Goal: Task Accomplishment & Management: Use online tool/utility

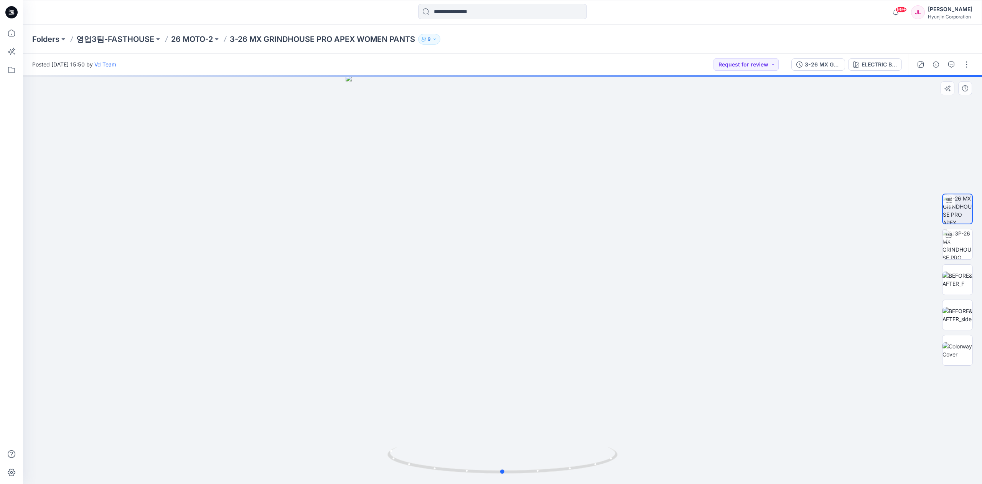
click at [577, 398] on div at bounding box center [502, 279] width 959 height 408
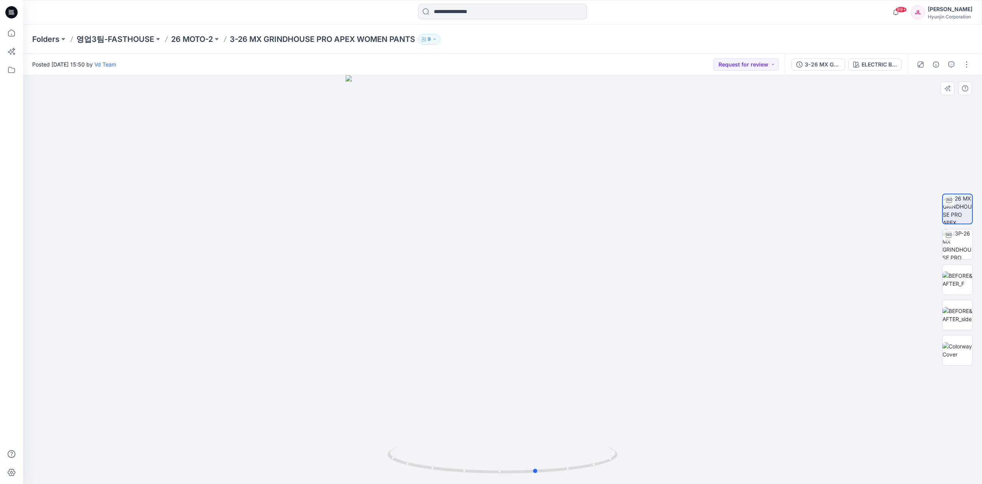
drag, startPoint x: 577, startPoint y: 398, endPoint x: 611, endPoint y: 394, distance: 34.4
click at [611, 394] on div at bounding box center [502, 279] width 959 height 408
click at [952, 283] on img at bounding box center [958, 279] width 30 height 16
click at [966, 318] on img at bounding box center [958, 315] width 30 height 16
click at [959, 351] on img at bounding box center [958, 350] width 30 height 16
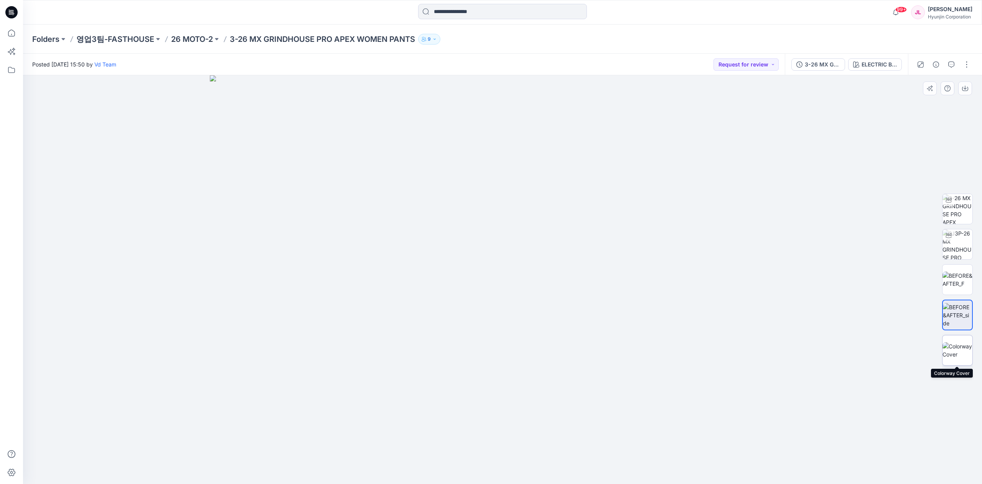
click at [959, 351] on img at bounding box center [958, 350] width 30 height 16
click at [958, 322] on img at bounding box center [958, 315] width 30 height 16
click at [956, 277] on img at bounding box center [958, 279] width 30 height 16
click at [956, 313] on img at bounding box center [958, 315] width 30 height 16
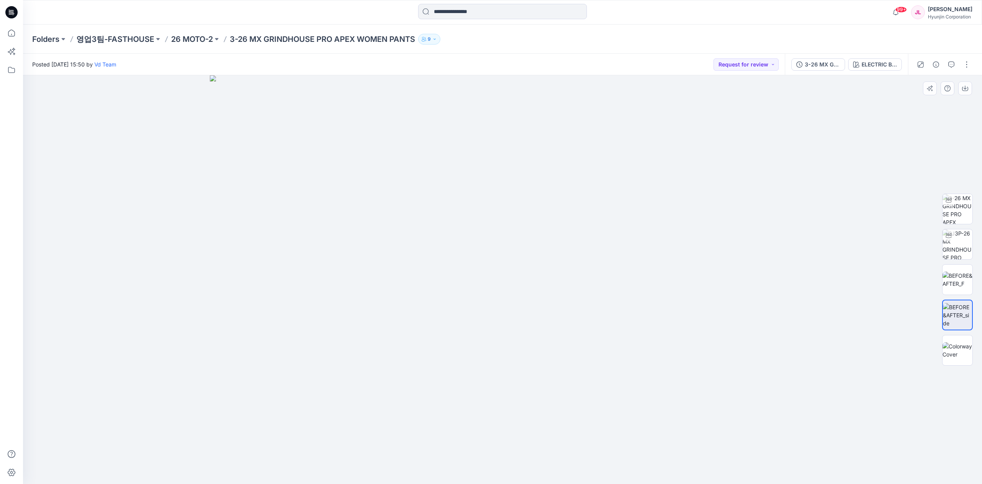
click at [869, 231] on div at bounding box center [502, 279] width 959 height 408
click at [142, 39] on p "영업3팀-FASTHOUSE" at bounding box center [115, 39] width 78 height 11
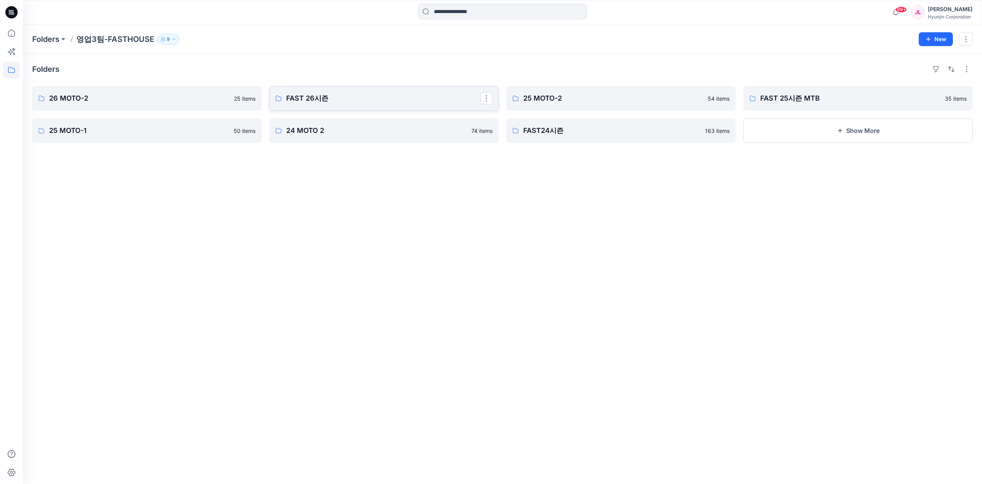
click at [332, 97] on p "FAST 26시즌" at bounding box center [383, 98] width 194 height 11
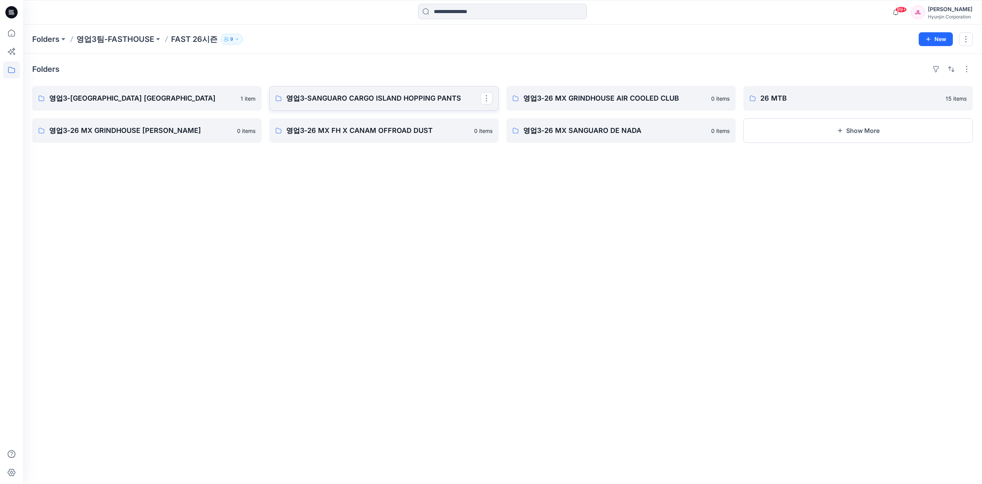
click at [385, 96] on p "영업3-SANGUARO CARGO ISLAND HOPPING PANTS" at bounding box center [383, 98] width 194 height 11
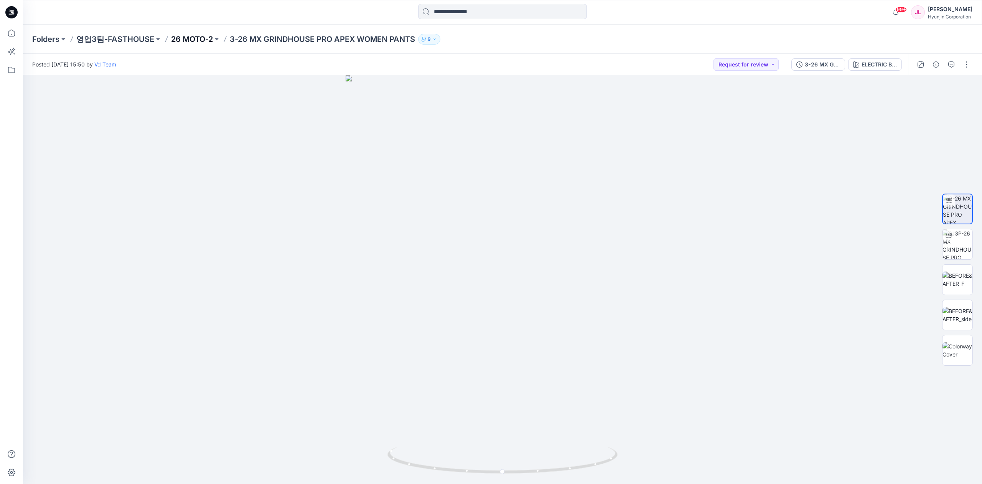
click at [197, 40] on p "26 MOTO-2" at bounding box center [192, 39] width 42 height 11
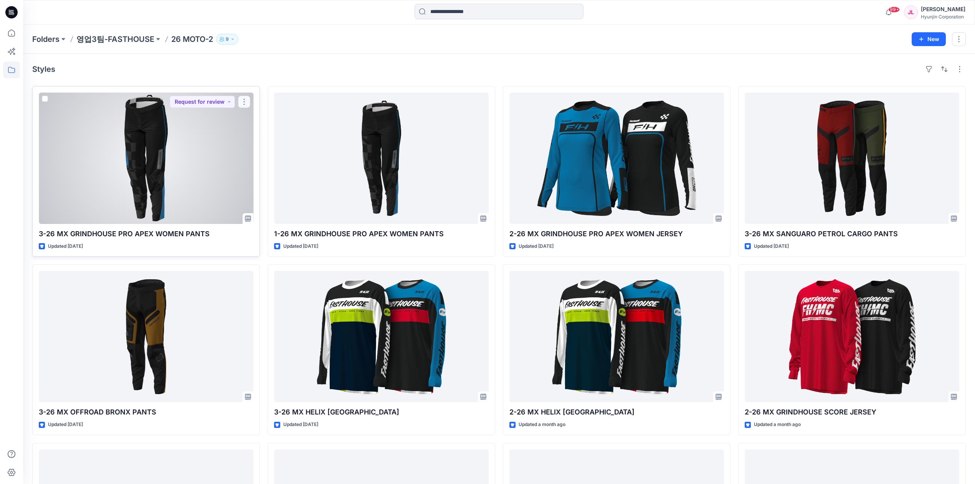
click at [243, 101] on button "button" at bounding box center [244, 102] width 12 height 12
click at [280, 162] on p "Duplicate to..." at bounding box center [270, 162] width 35 height 8
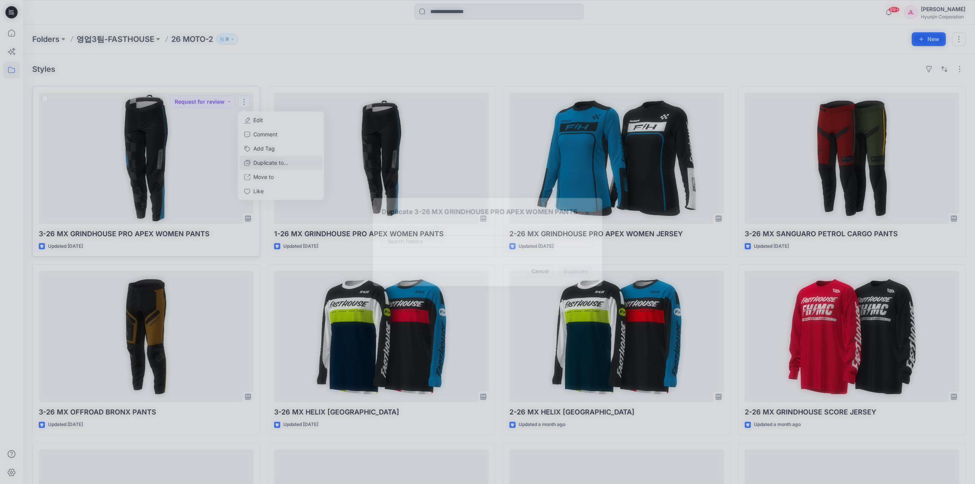
click at [280, 162] on div "Duplicate 3-26 MX GRINDHOUSE PRO APEX WOMEN PANTS Search folders Cancel Duplica…" at bounding box center [487, 242] width 975 height 484
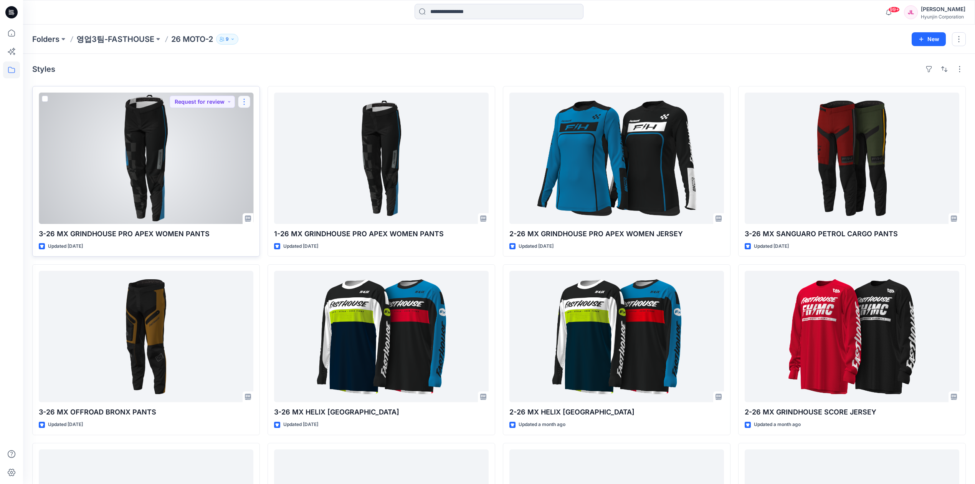
click at [243, 104] on button "button" at bounding box center [244, 102] width 12 height 12
click at [279, 160] on p "Duplicate to..." at bounding box center [270, 162] width 35 height 8
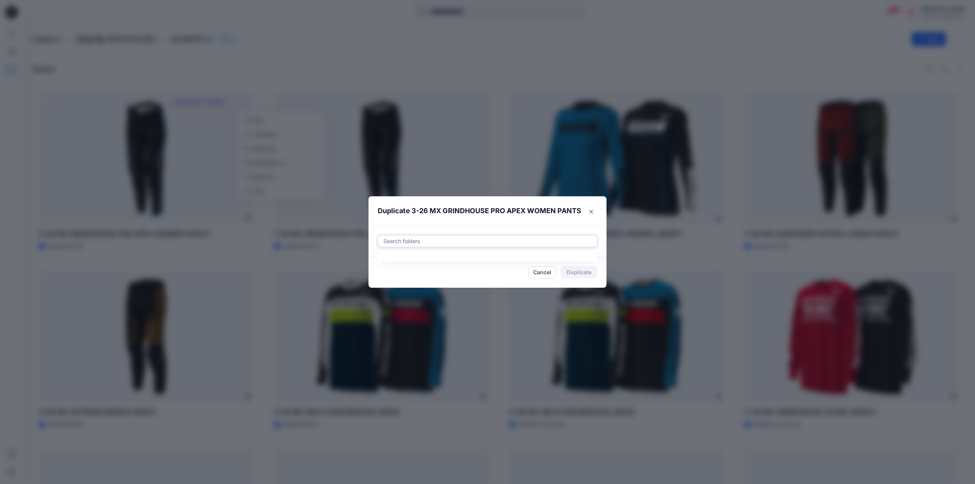
click at [449, 237] on div at bounding box center [488, 240] width 210 height 9
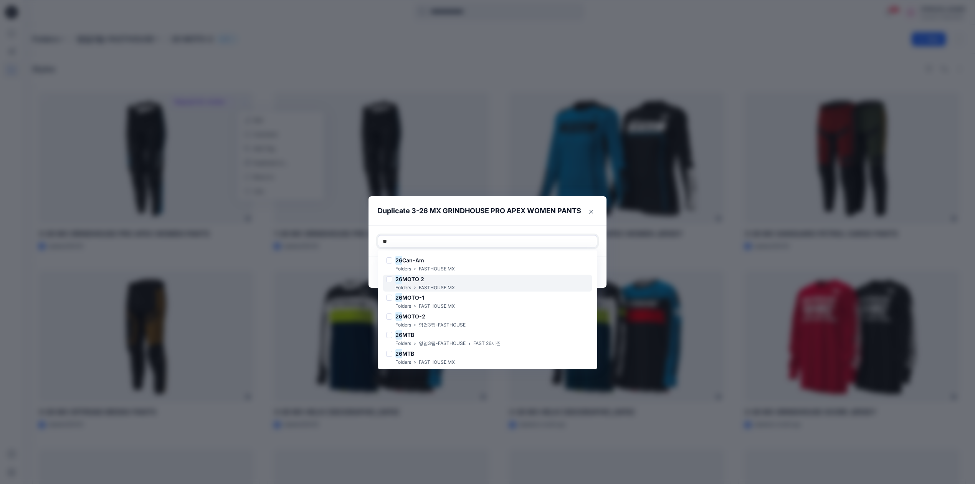
click at [459, 289] on div "26 MOTO 2 Folders FASTHOUSE MX" at bounding box center [487, 282] width 209 height 17
type input "**"
click at [567, 222] on header "Duplicate 3-26 MX GRINDHOUSE PRO APEX WOMEN PANTS" at bounding box center [479, 210] width 223 height 29
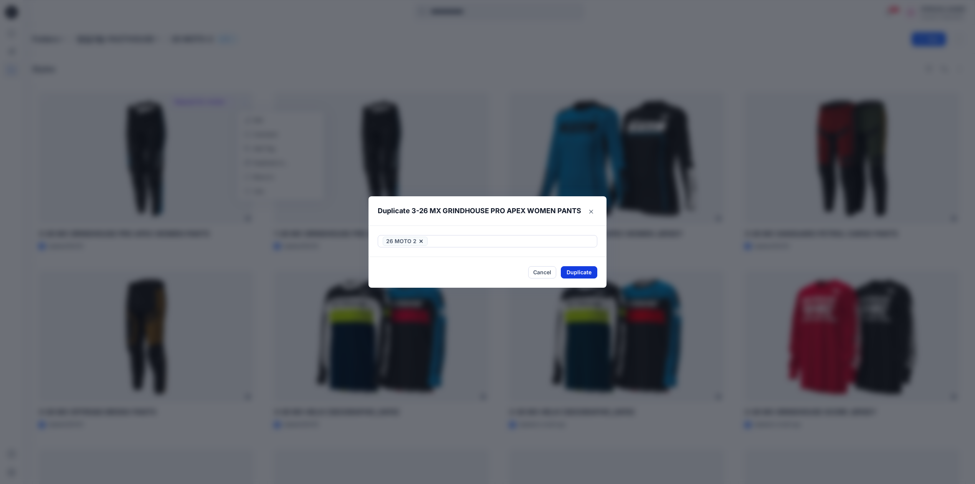
click at [581, 267] on button "Duplicate" at bounding box center [579, 272] width 36 height 12
click at [593, 271] on button "Close" at bounding box center [584, 272] width 25 height 12
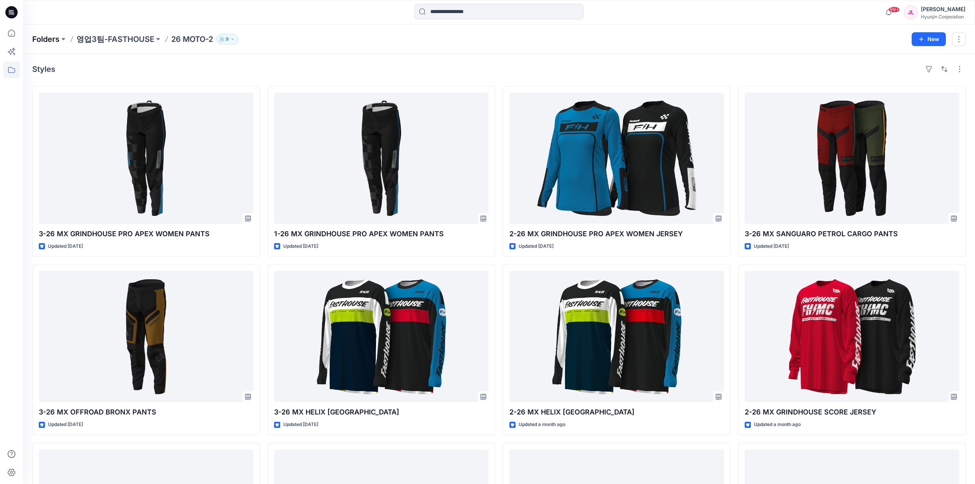
click at [54, 38] on p "Folders" at bounding box center [45, 39] width 27 height 11
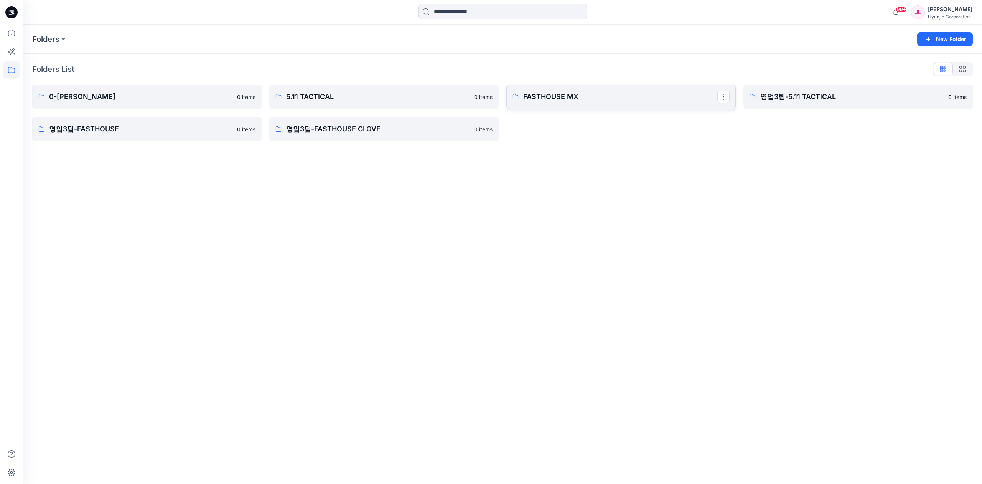
click at [636, 92] on p "FASTHOUSE MX" at bounding box center [620, 96] width 194 height 11
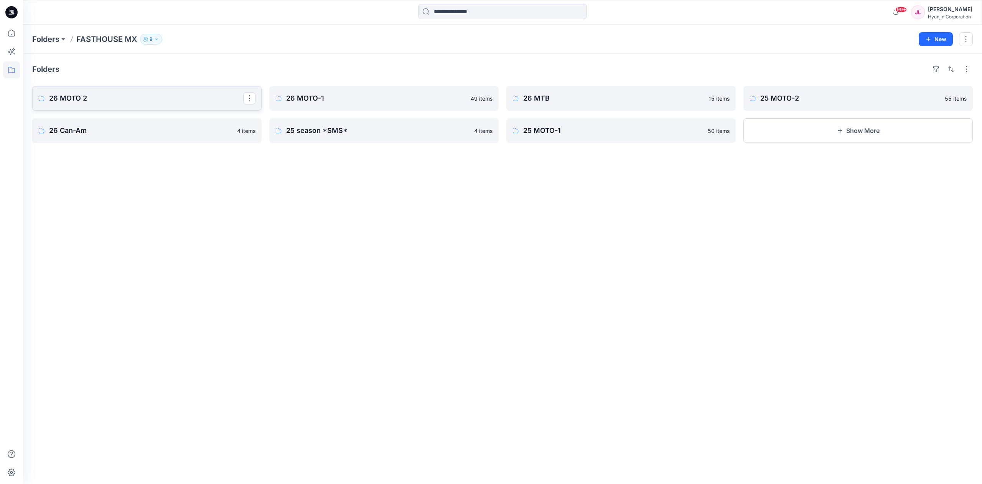
click at [157, 96] on p "26 MOTO 2" at bounding box center [146, 98] width 194 height 11
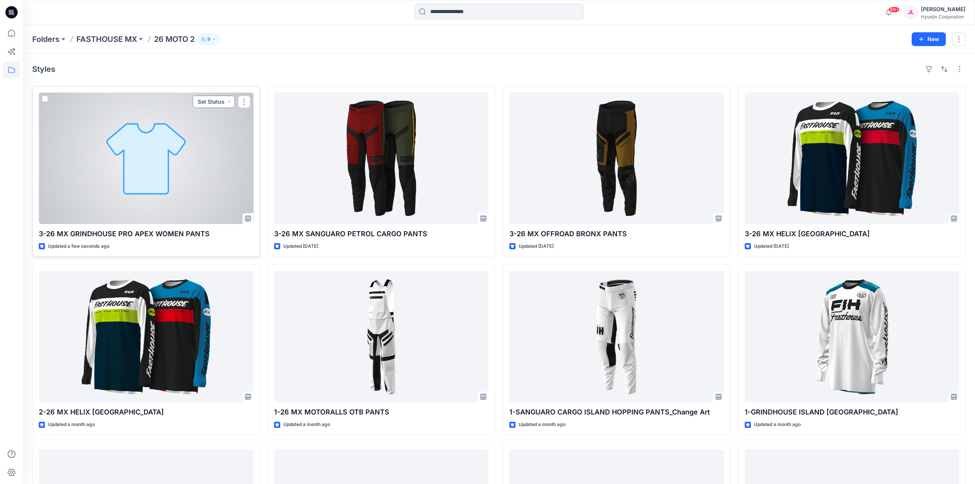
click at [216, 98] on button "Set Status" at bounding box center [214, 102] width 42 height 12
click at [203, 170] on span "Revised" at bounding box center [189, 171] width 35 height 11
